Goal: Information Seeking & Learning: Compare options

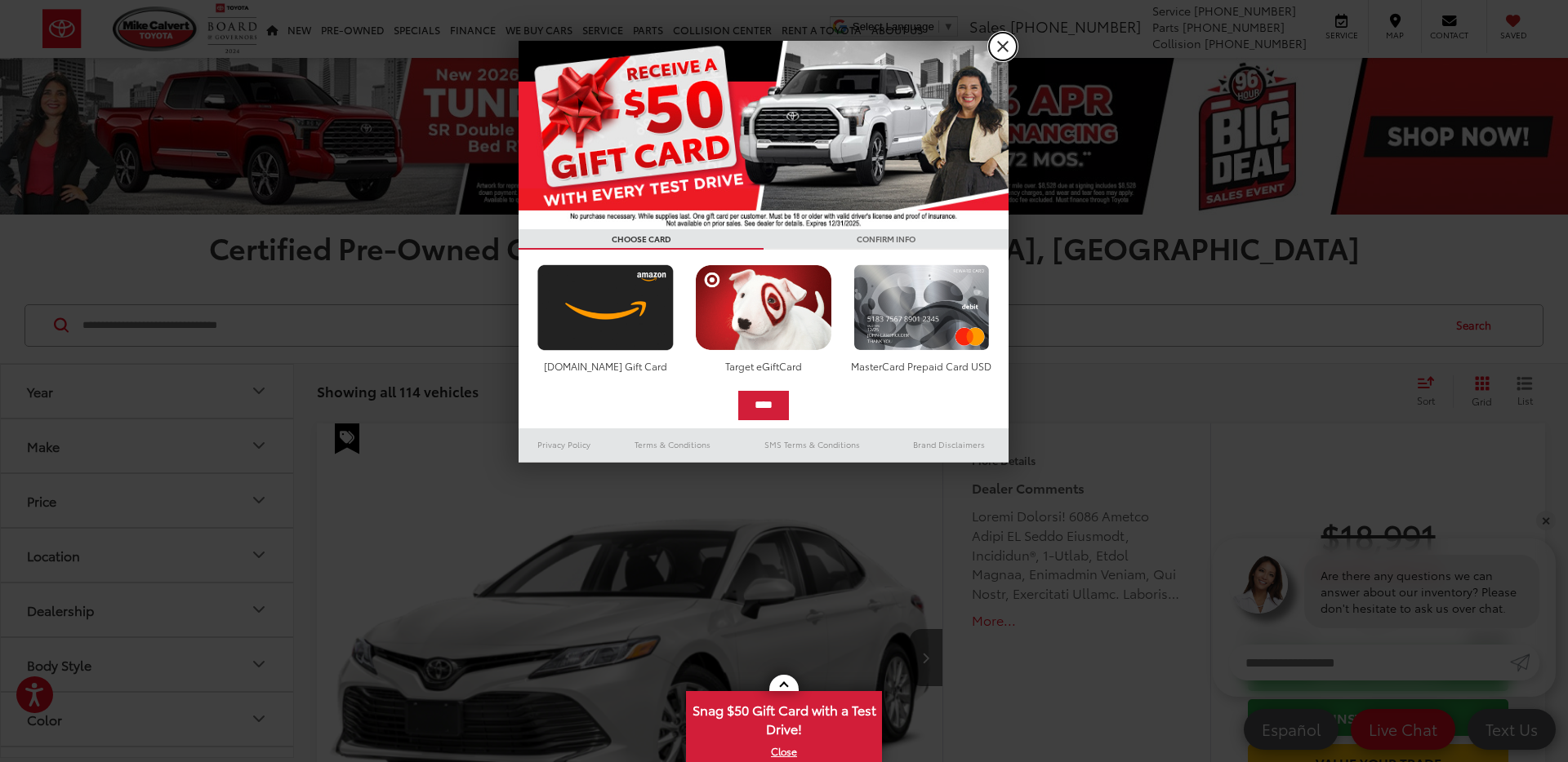
click at [998, 40] on link "X" at bounding box center [1003, 47] width 28 height 28
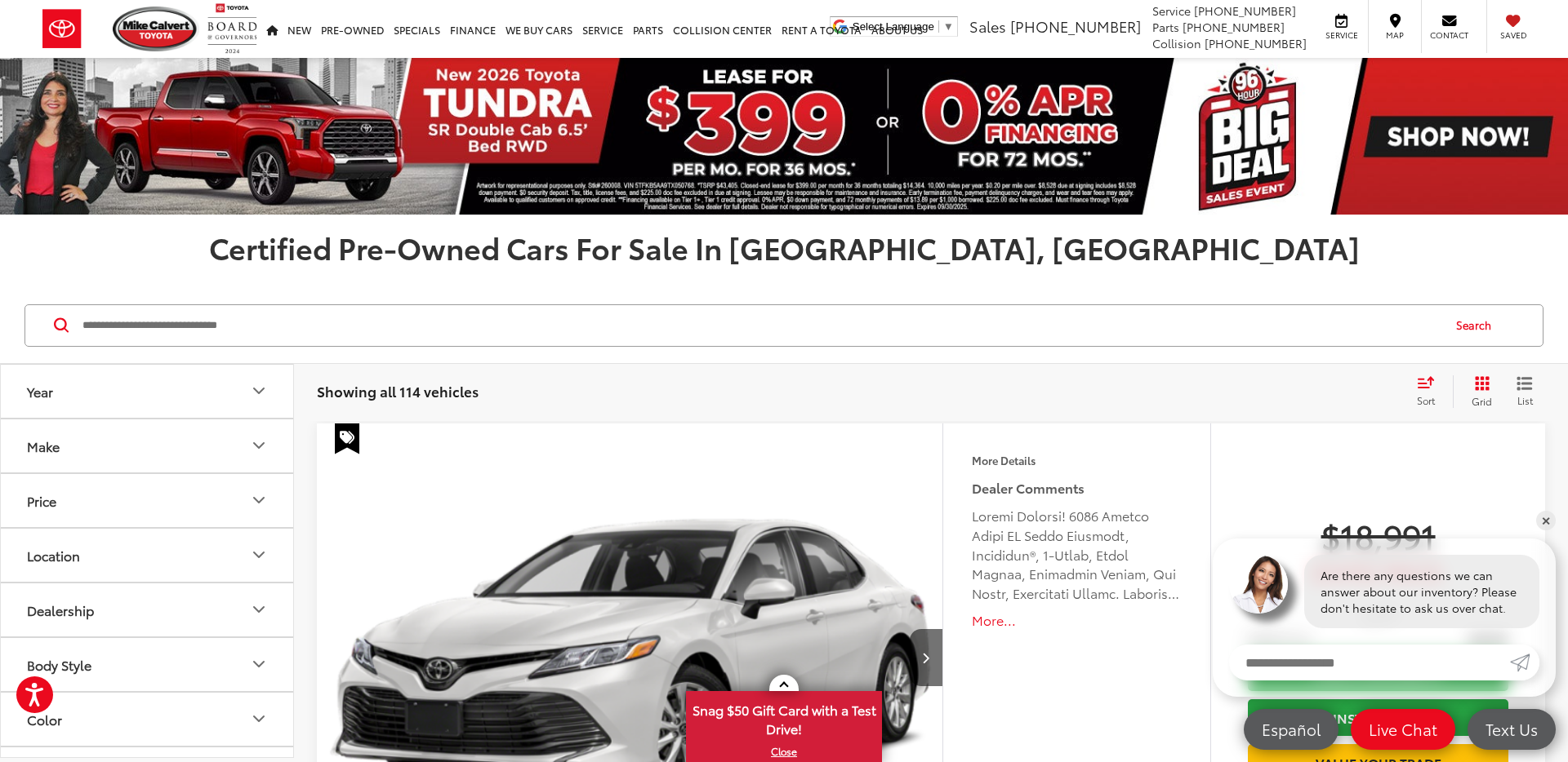
click at [1423, 383] on icon "Select sort value" at bounding box center [1425, 382] width 15 height 10
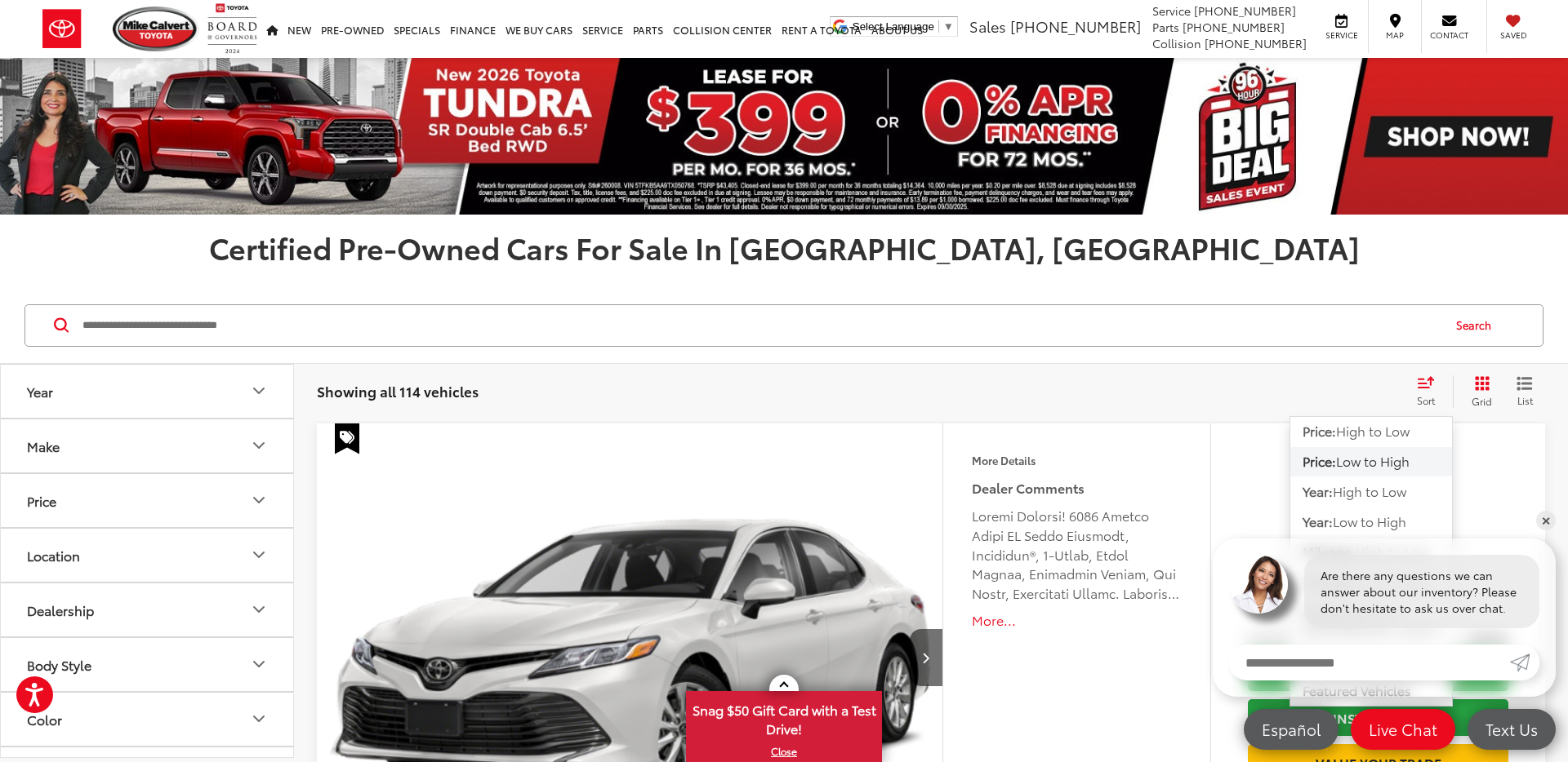
click at [1383, 458] on span "Low to High" at bounding box center [1373, 460] width 73 height 18
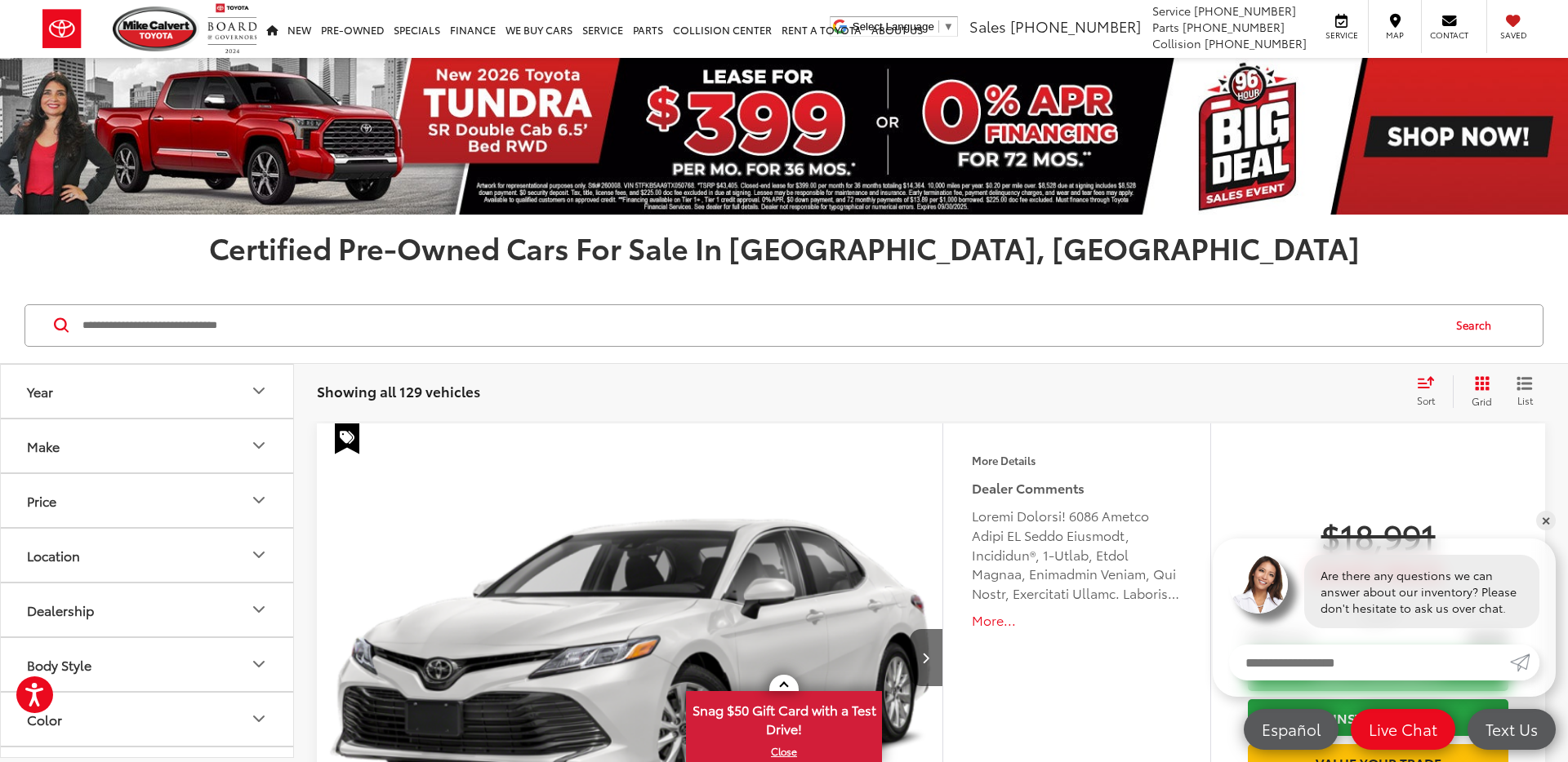
click at [1520, 385] on icon "List View" at bounding box center [1525, 384] width 17 height 15
click at [1477, 383] on icon "Grid View" at bounding box center [1482, 384] width 15 height 15
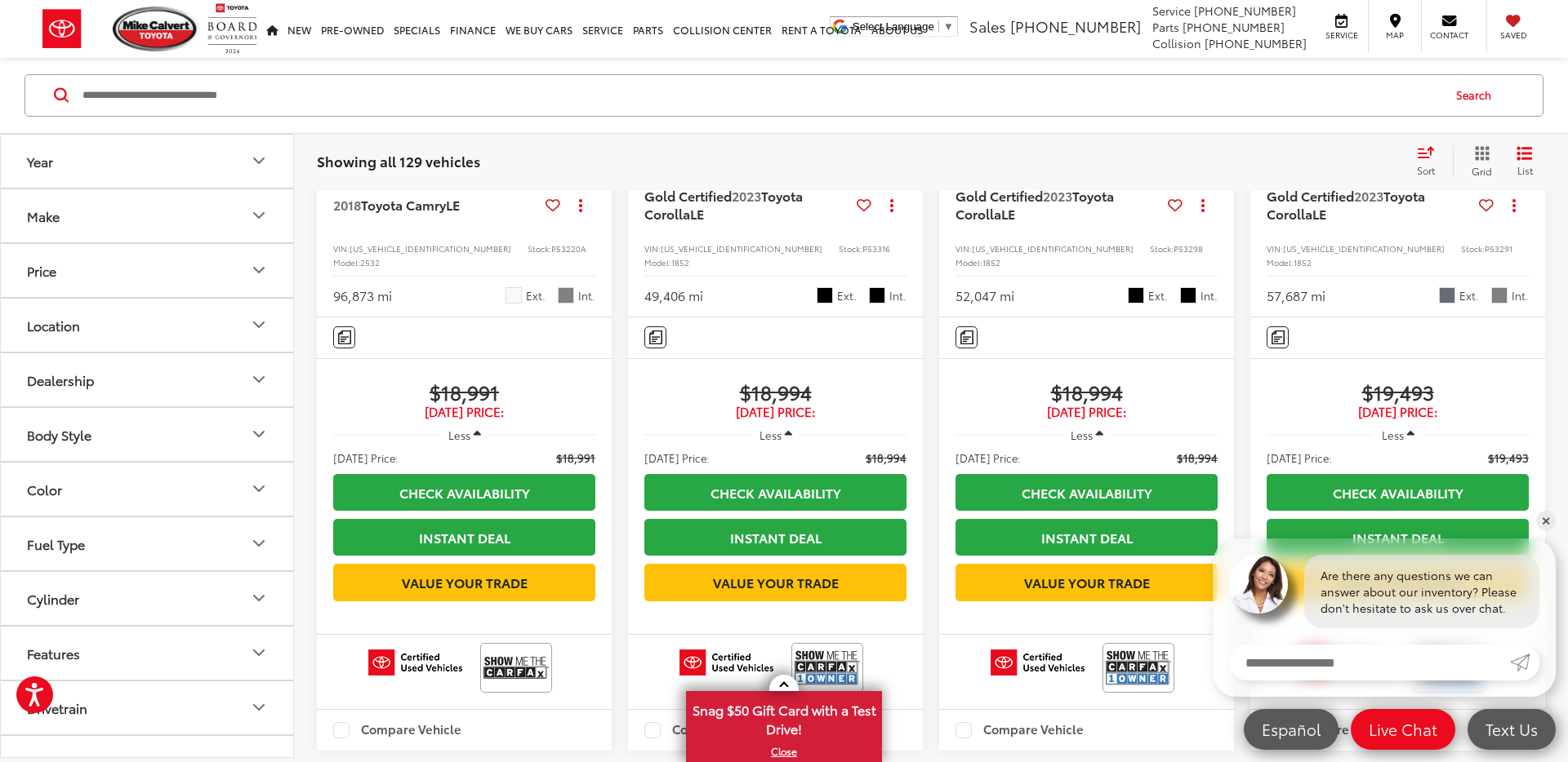
scroll to position [486, 0]
click at [1545, 524] on link "✕" at bounding box center [1546, 521] width 19 height 19
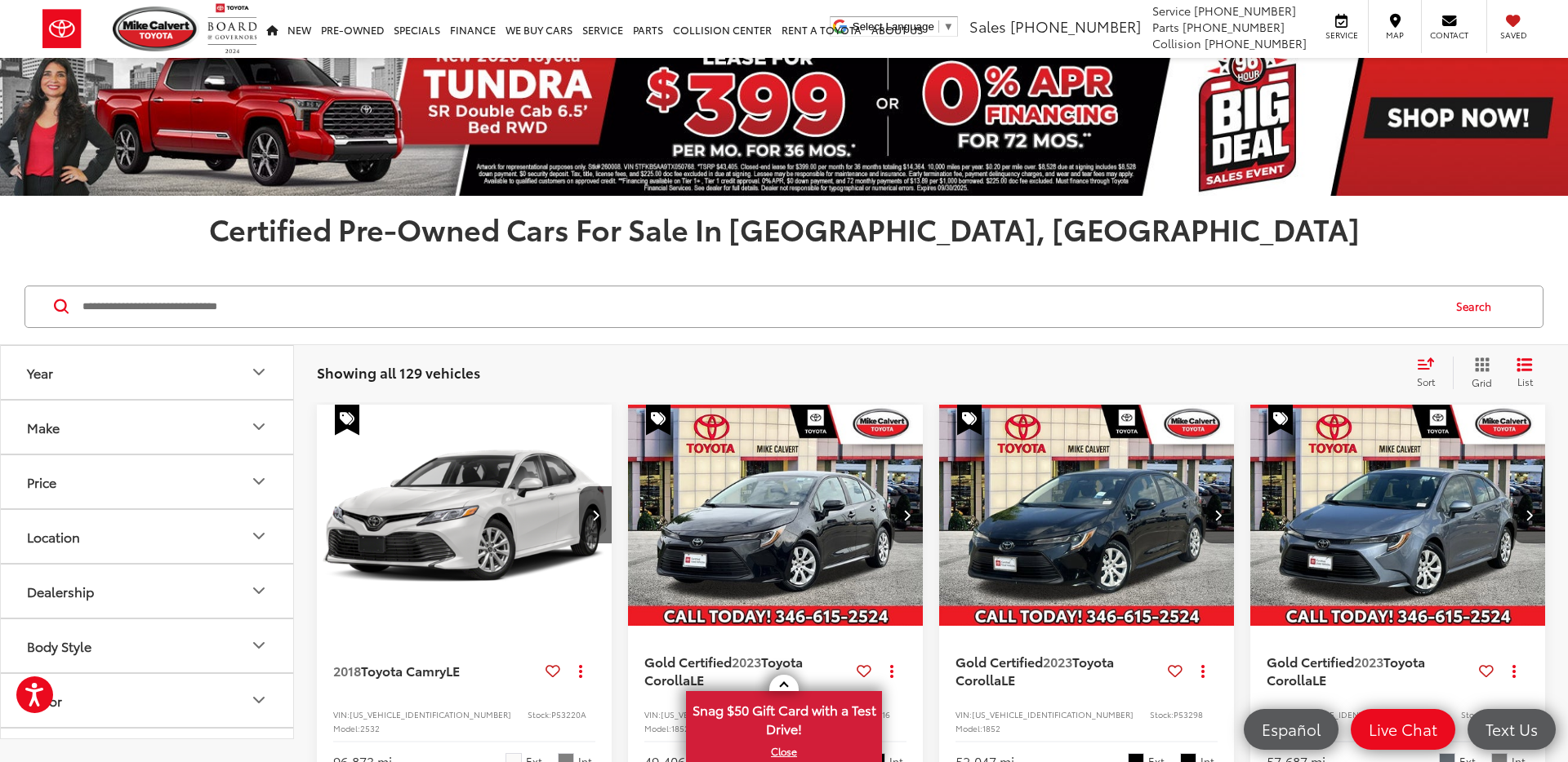
scroll to position [0, 0]
